Goal: Navigation & Orientation: Find specific page/section

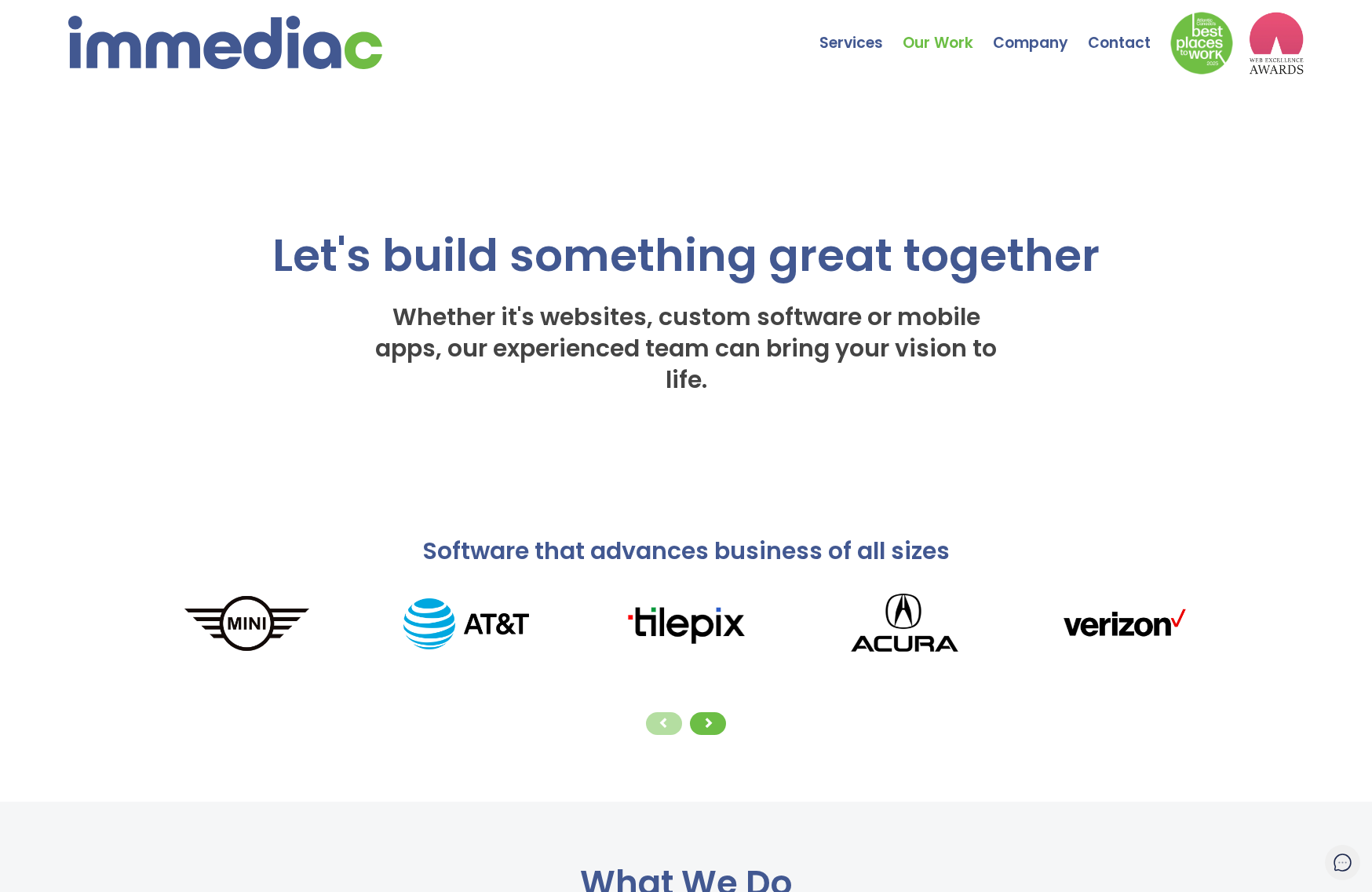
click at [947, 31] on link "Our Work" at bounding box center [947, 31] width 90 height 55
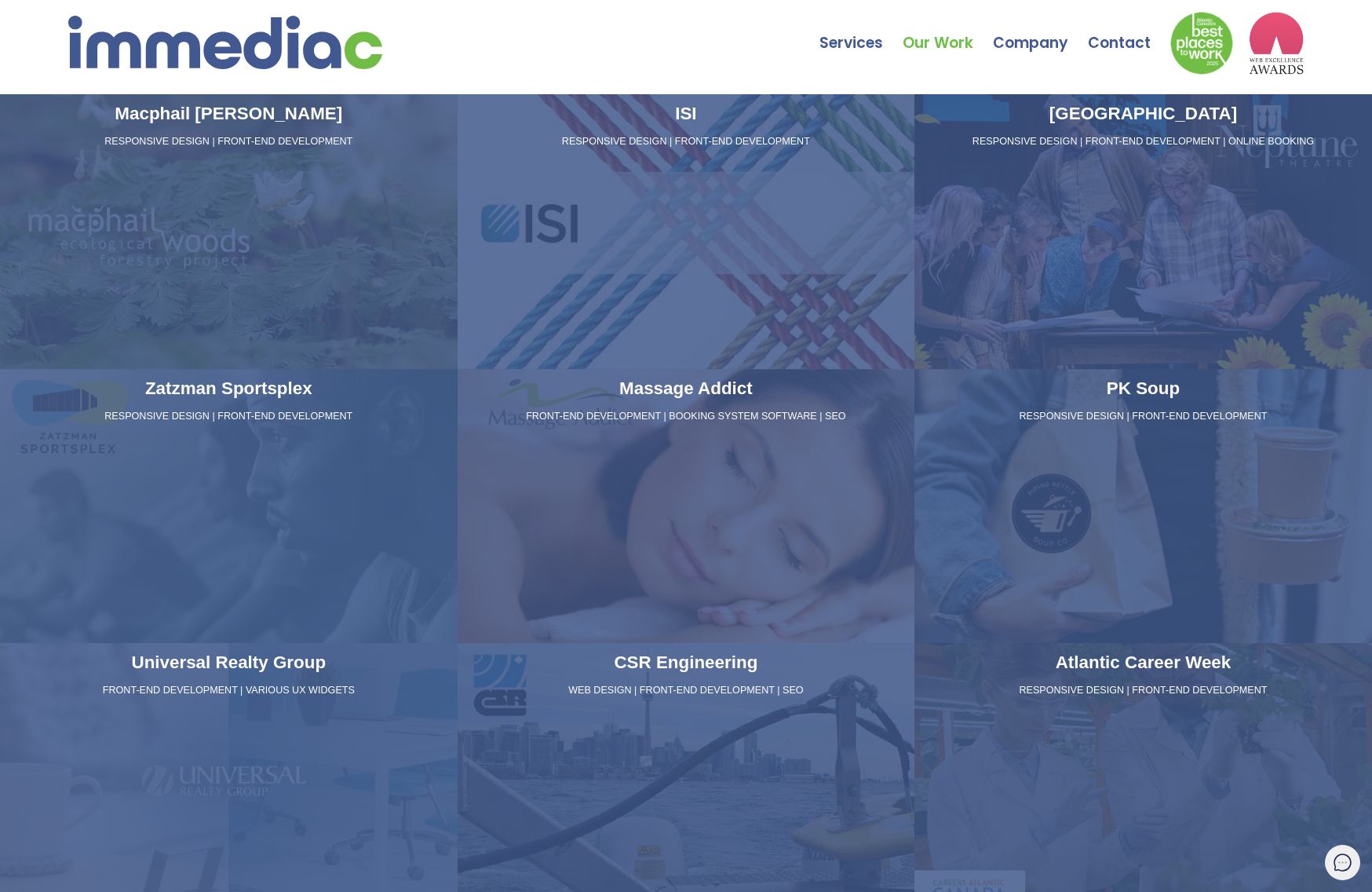
click at [1143, 231] on div "Neptune Theatre RESPONSIVE DESIGN | FRONT-END DEVELOPMENT | ONLINE BOOKING" at bounding box center [1143, 232] width 458 height 275
